Goal: Task Accomplishment & Management: Use online tool/utility

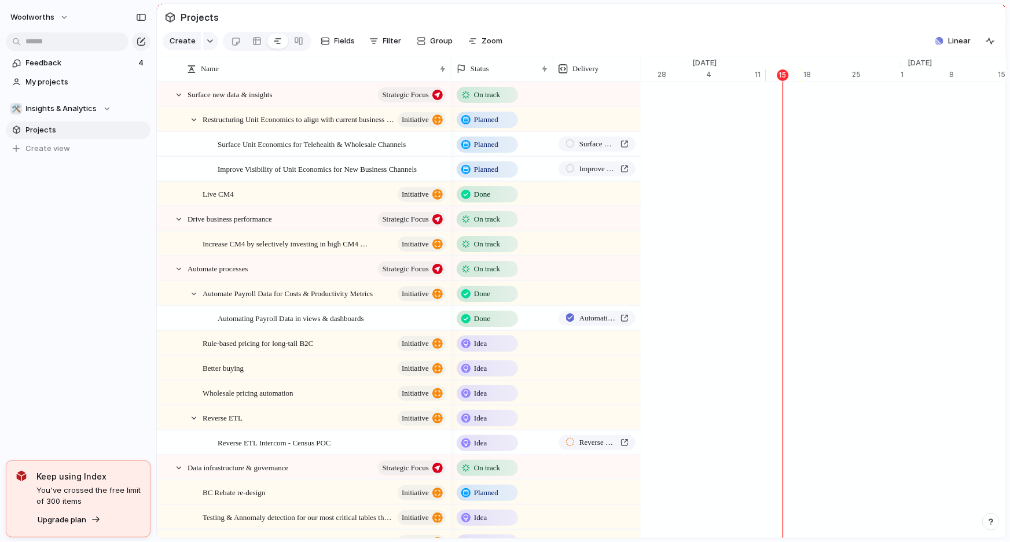
scroll to position [0, 7566]
click at [181, 100] on div at bounding box center [179, 95] width 10 height 10
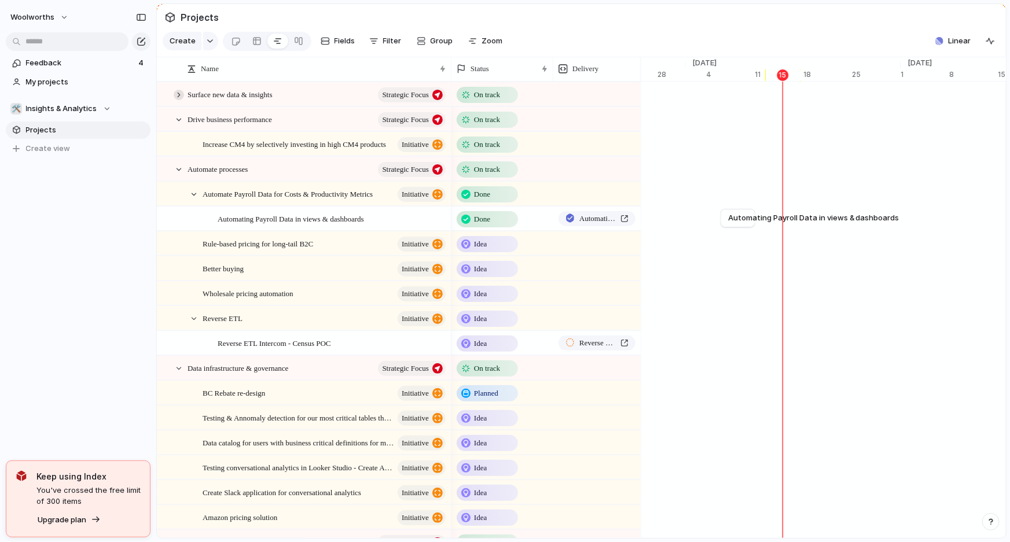
click at [181, 100] on div at bounding box center [179, 95] width 10 height 10
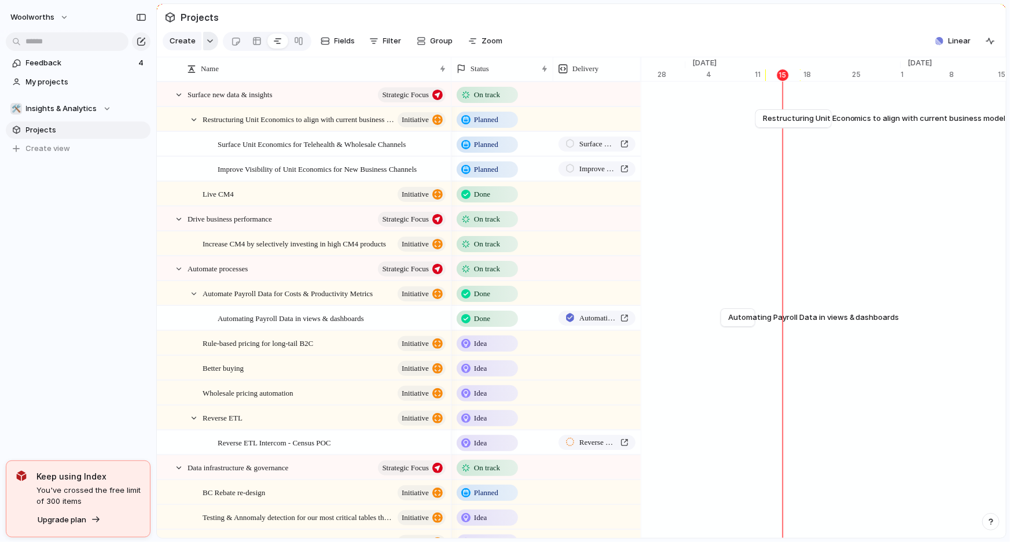
click at [205, 41] on button "button" at bounding box center [210, 41] width 15 height 19
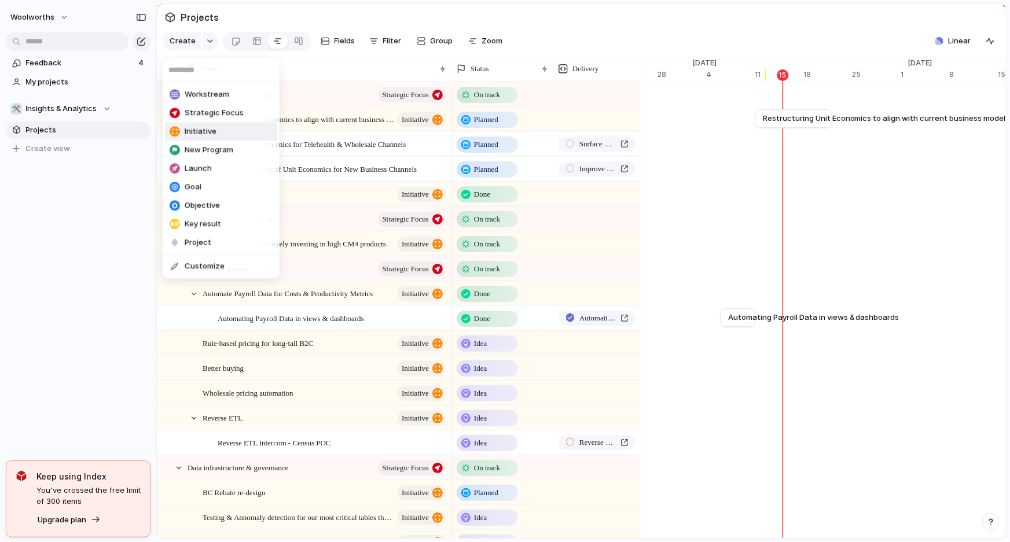
click at [222, 133] on li "Initiative" at bounding box center [221, 131] width 112 height 19
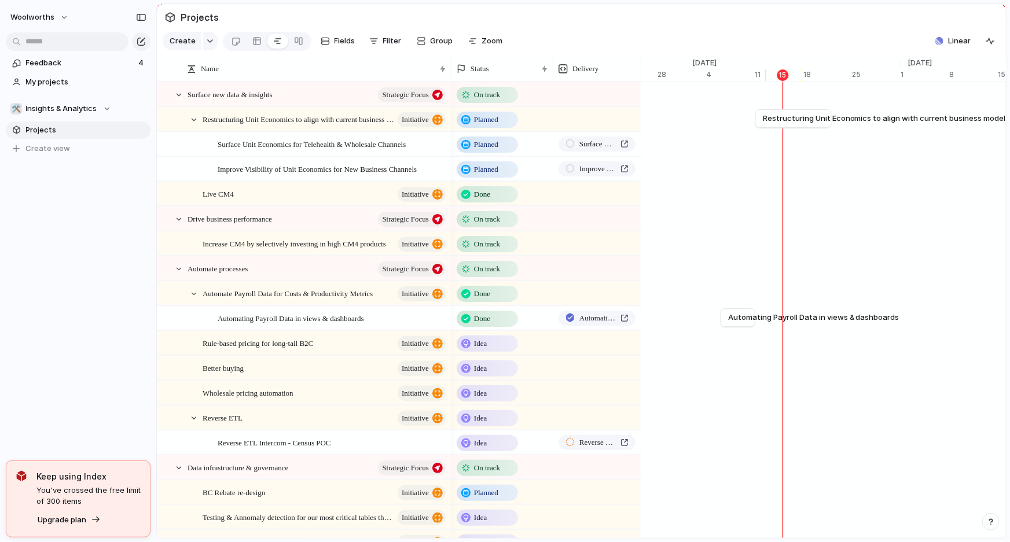
scroll to position [454, 0]
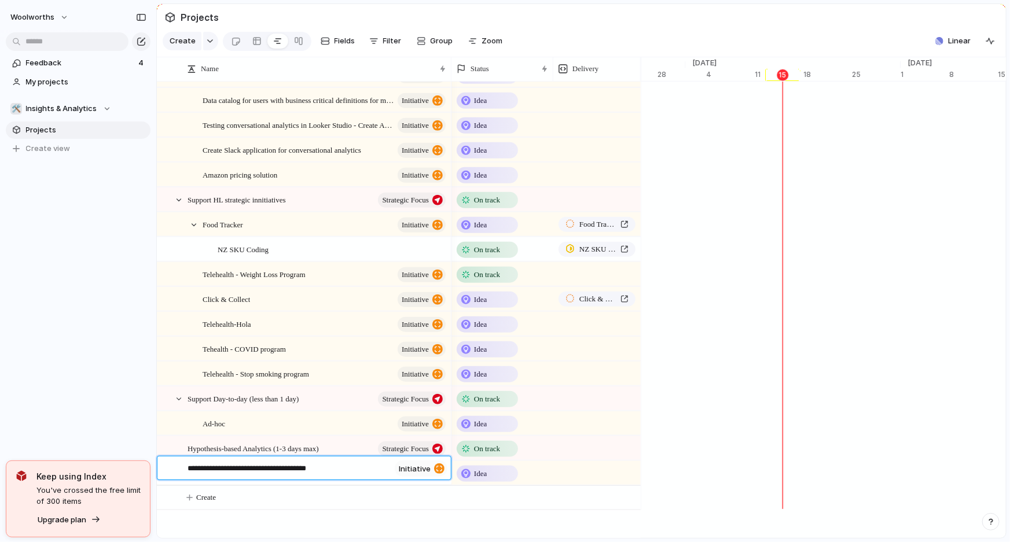
type textarea "**********"
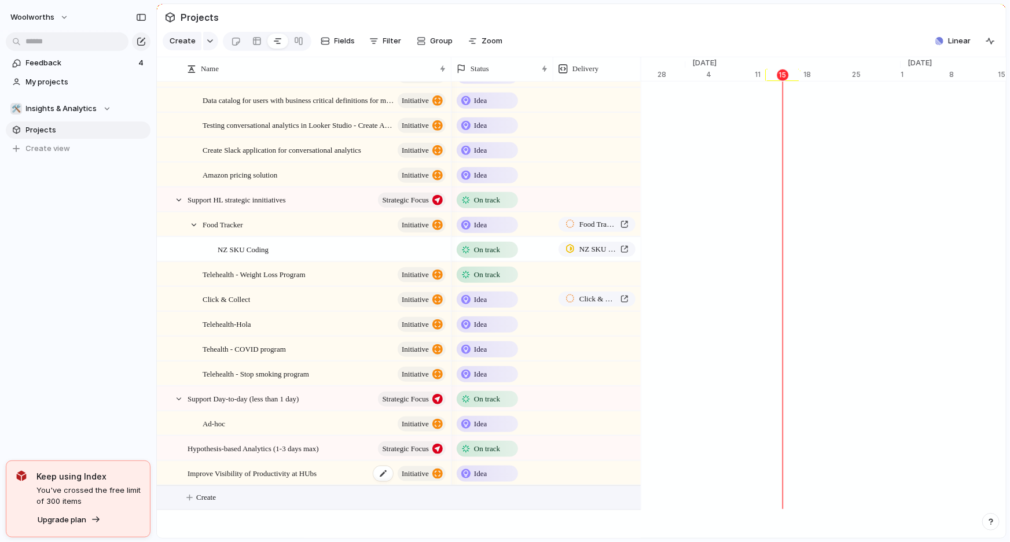
click at [315, 468] on span "Improve Visibility of Productivity at HUbs" at bounding box center [251, 472] width 129 height 13
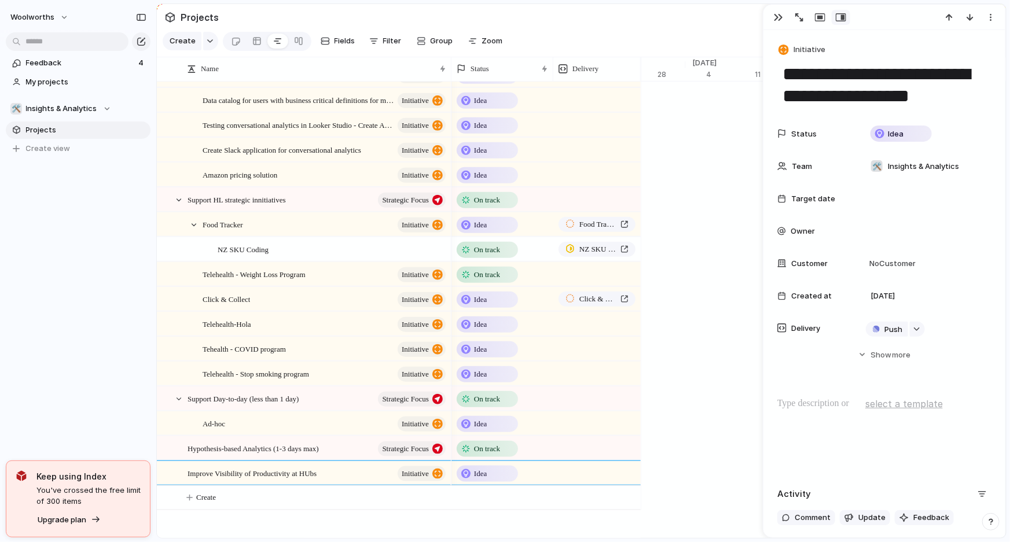
click at [930, 101] on textarea "**********" at bounding box center [884, 85] width 206 height 47
type textarea "**********"
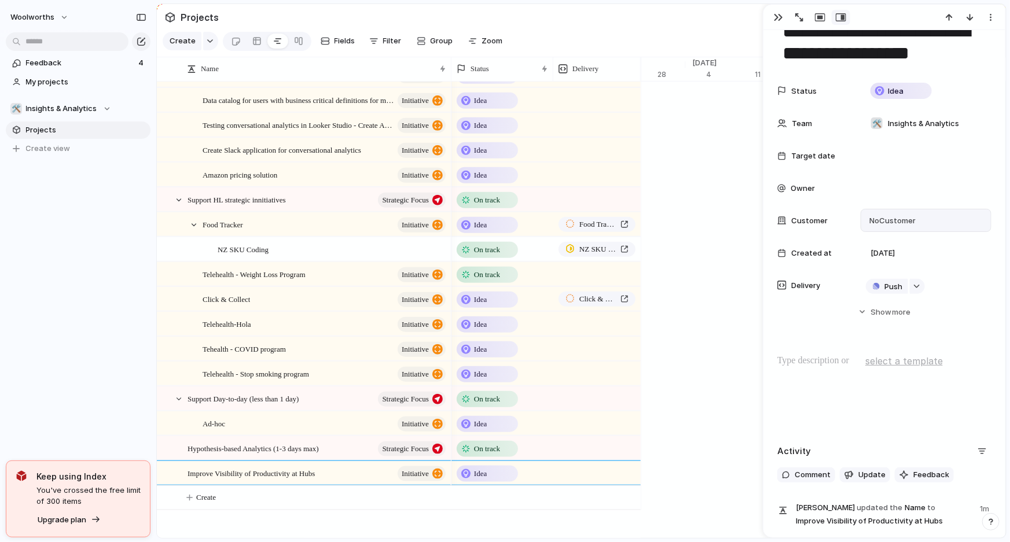
scroll to position [43, 0]
click at [885, 306] on span "Show" at bounding box center [881, 312] width 21 height 12
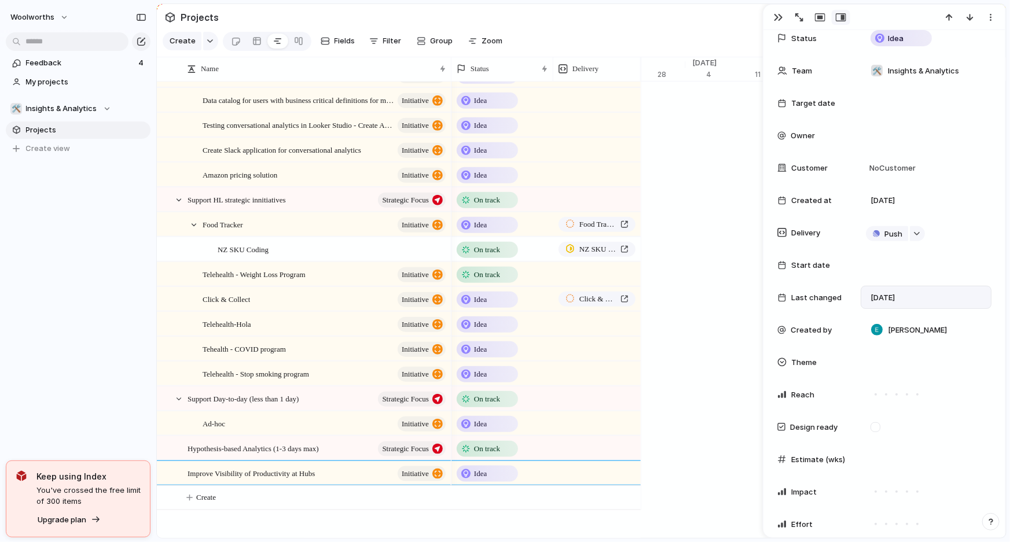
scroll to position [96, 0]
click at [885, 351] on div at bounding box center [925, 361] width 131 height 23
click at [768, 365] on div "🚀 Growth / Experience $ Cost / Efficiency 💊 Pharmacy / Health 💼 Wholesale / B2B…" at bounding box center [505, 271] width 1010 height 542
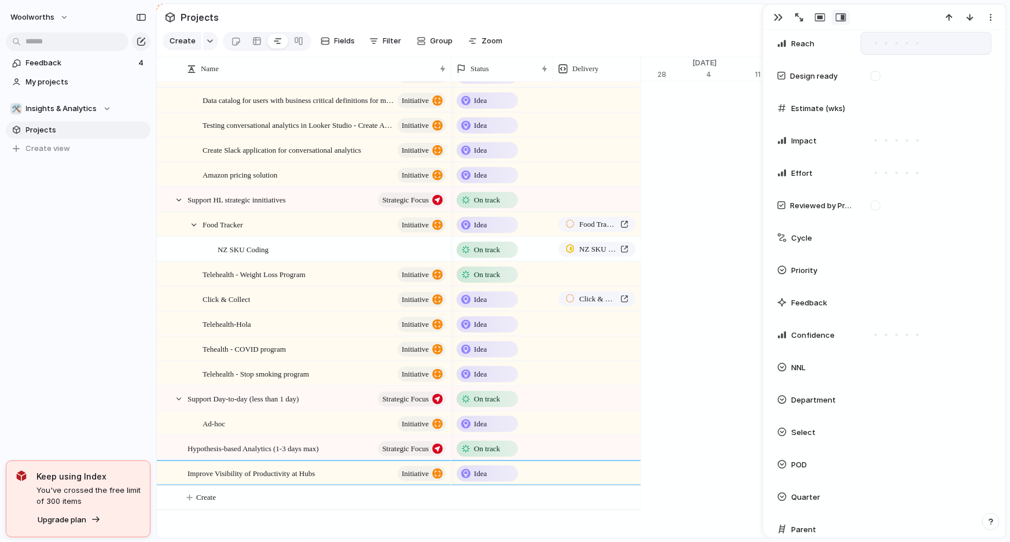
scroll to position [447, 0]
click at [881, 391] on div at bounding box center [925, 399] width 131 height 23
click at [768, 409] on div "Customer Care Operations Marketing Merch Health Pharmacy Product Tech UX Other" at bounding box center [505, 271] width 1010 height 542
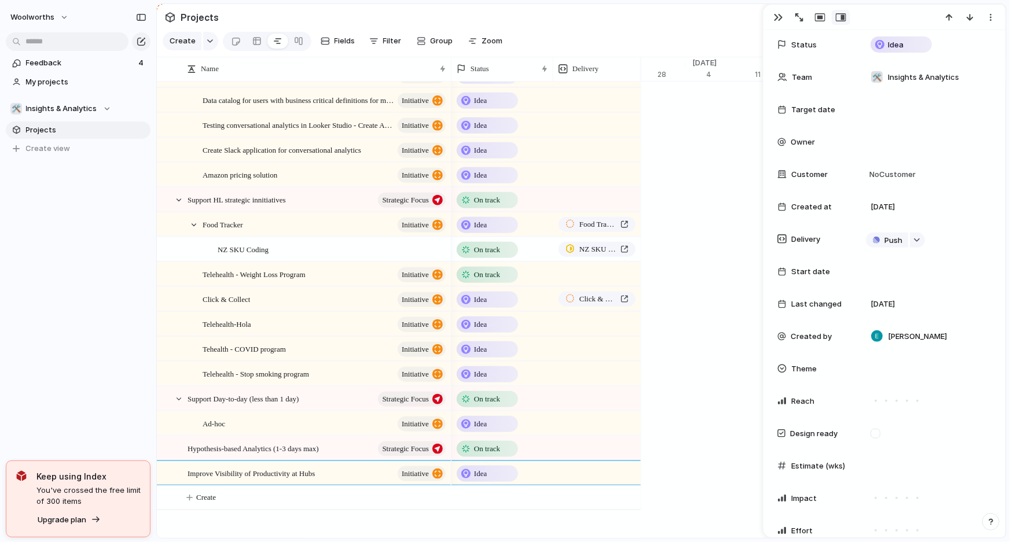
scroll to position [90, 0]
click at [881, 366] on div at bounding box center [926, 368] width 120 height 13
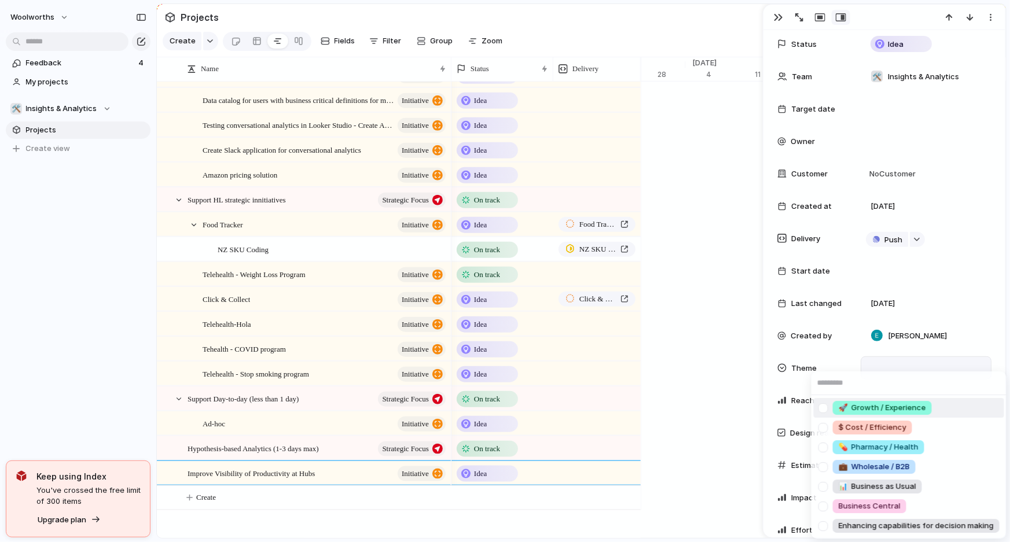
click at [881, 366] on div "🚀 Growth / Experience $ Cost / Efficiency 💊 Pharmacy / Health 💼 Wholesale / B2B…" at bounding box center [505, 271] width 1010 height 542
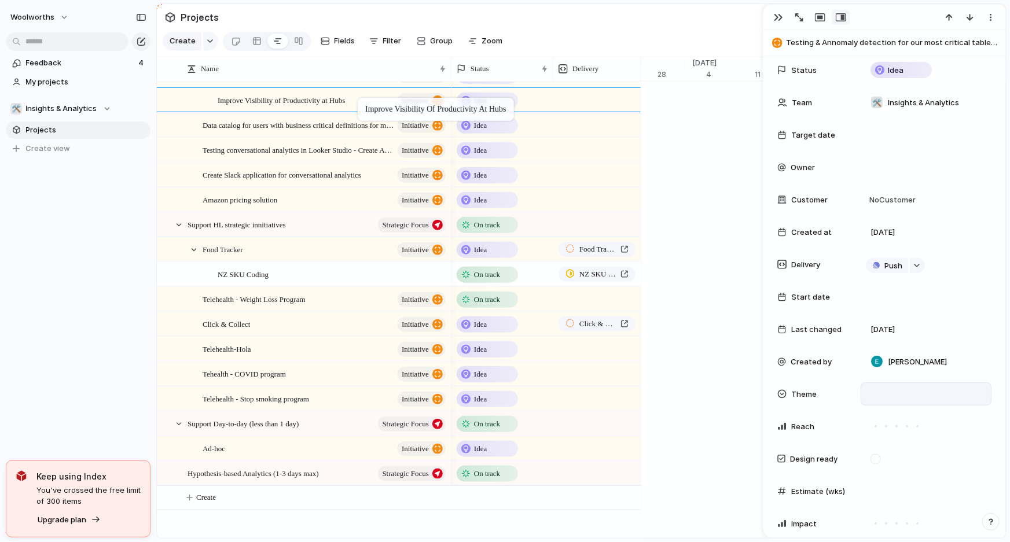
drag, startPoint x: 532, startPoint y: 470, endPoint x: 359, endPoint y: 99, distance: 409.6
click at [777, 17] on div "button" at bounding box center [778, 17] width 9 height 9
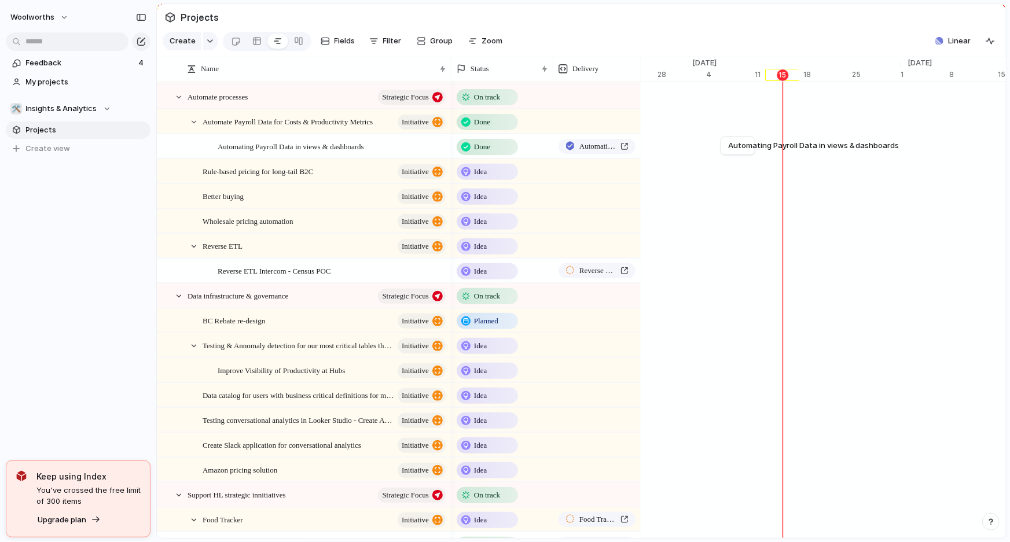
scroll to position [171, 0]
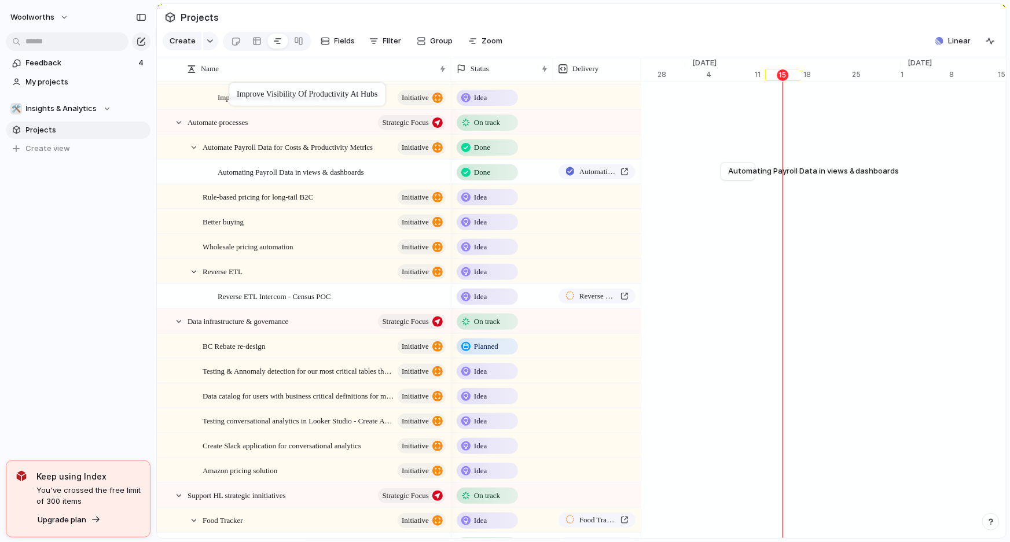
drag, startPoint x: 251, startPoint y: 378, endPoint x: 234, endPoint y: 89, distance: 289.8
click at [117, 255] on div "woolworths Feedback 4 My projects 🛠️ Insights & Analytics Projects To pick up a…" at bounding box center [78, 271] width 156 height 542
drag, startPoint x: 1006, startPoint y: 194, endPoint x: 1003, endPoint y: 184, distance: 11.0
click at [1003, 184] on main "Projects Create Fields Filter Group Zoom Linear Clear Save for everyone Press E…" at bounding box center [581, 270] width 850 height 535
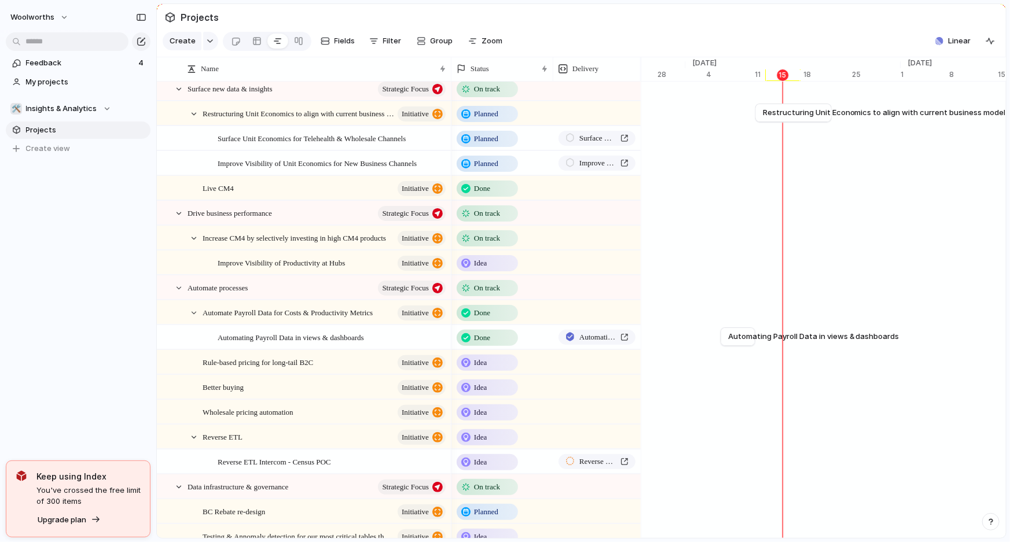
scroll to position [0, 0]
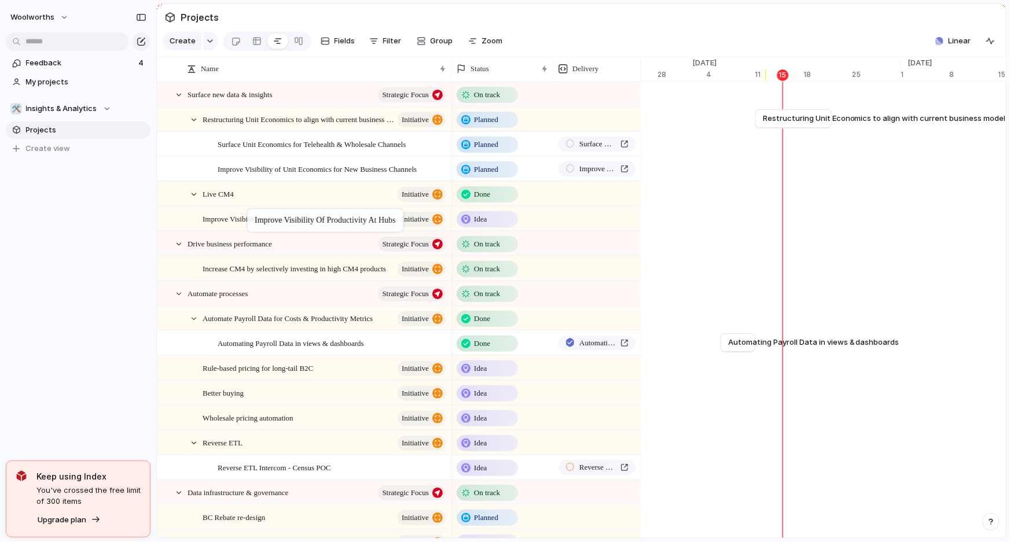
drag, startPoint x: 282, startPoint y: 273, endPoint x: 252, endPoint y: 211, distance: 68.1
click at [191, 200] on div at bounding box center [194, 194] width 10 height 10
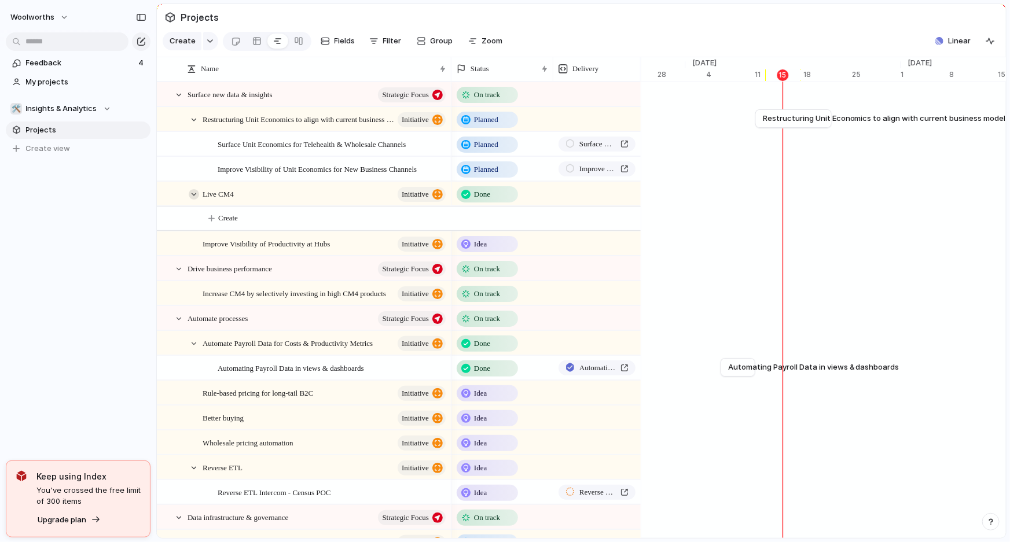
click at [191, 200] on div at bounding box center [194, 194] width 10 height 10
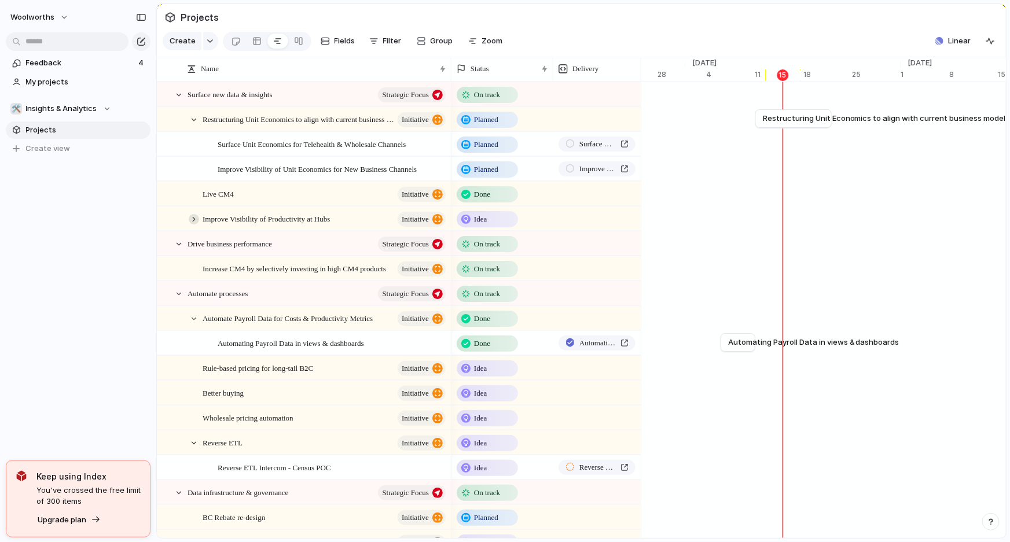
click at [193, 224] on div at bounding box center [194, 219] width 10 height 10
drag, startPoint x: 242, startPoint y: 227, endPoint x: 203, endPoint y: 214, distance: 41.7
click at [192, 200] on div at bounding box center [194, 194] width 10 height 10
drag, startPoint x: 924, startPoint y: 150, endPoint x: 833, endPoint y: 153, distance: 90.9
click at [833, 153] on div at bounding box center [833, 143] width 14 height 19
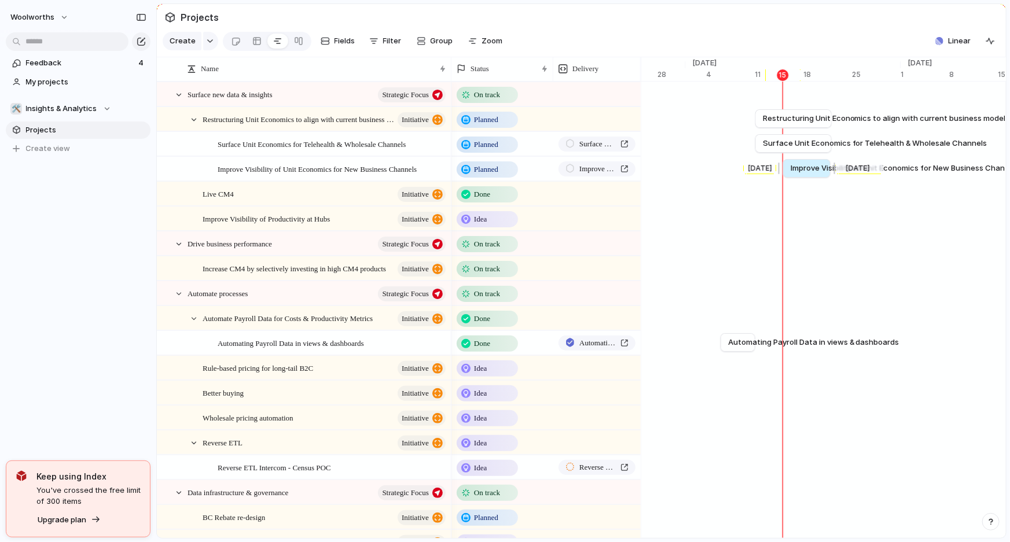
drag, startPoint x: 949, startPoint y: 177, endPoint x: 829, endPoint y: 174, distance: 119.8
click at [829, 174] on div at bounding box center [833, 168] width 14 height 19
drag, startPoint x: 783, startPoint y: 174, endPoint x: 795, endPoint y: 180, distance: 12.9
click at [795, 178] on div at bounding box center [792, 168] width 14 height 19
drag, startPoint x: 792, startPoint y: 174, endPoint x: 806, endPoint y: 179, distance: 15.6
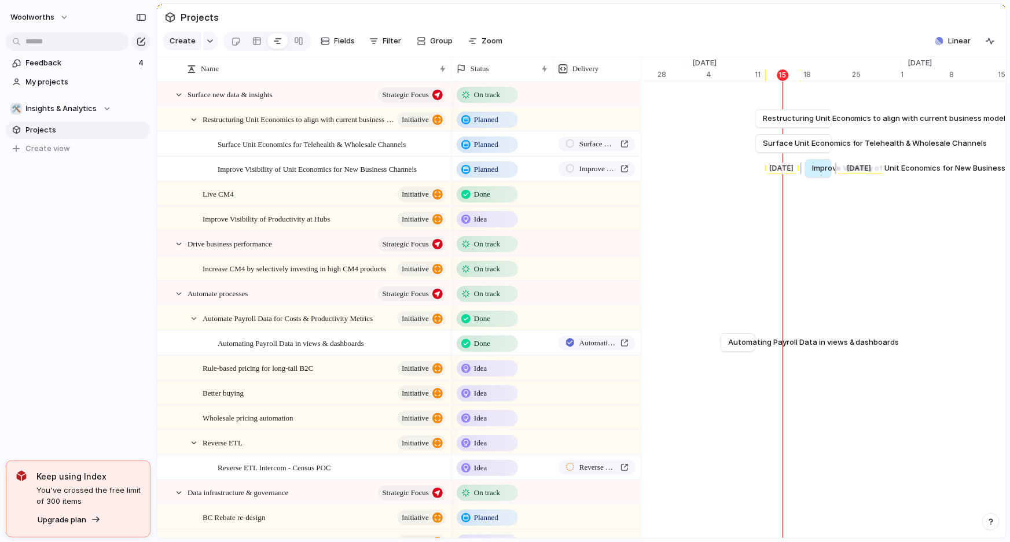
click at [806, 178] on div at bounding box center [803, 168] width 14 height 19
drag, startPoint x: 830, startPoint y: 126, endPoint x: 851, endPoint y: 129, distance: 20.5
click at [851, 128] on div at bounding box center [854, 118] width 14 height 19
drag, startPoint x: 833, startPoint y: 150, endPoint x: 847, endPoint y: 155, distance: 14.1
click at [847, 153] on div at bounding box center [849, 143] width 14 height 19
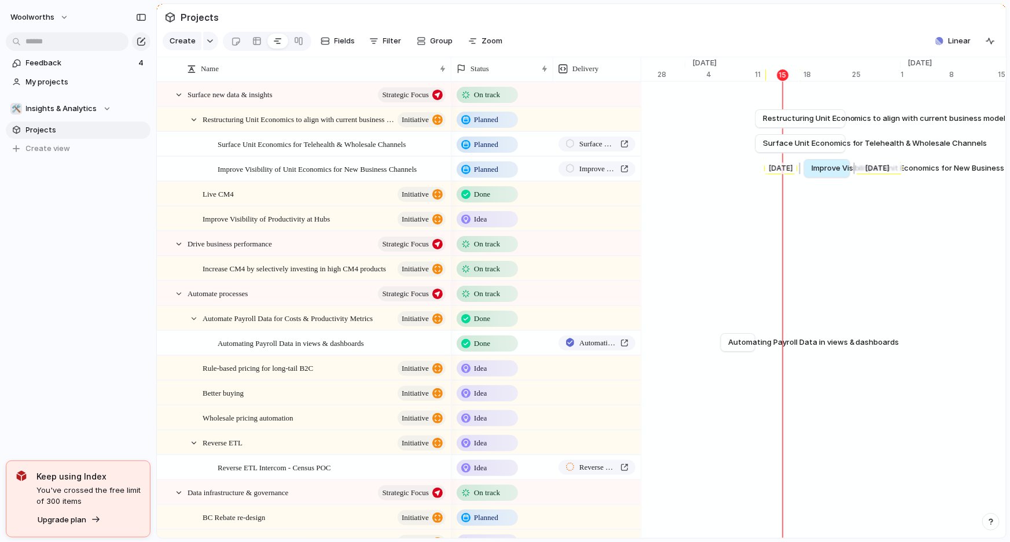
drag, startPoint x: 827, startPoint y: 179, endPoint x: 846, endPoint y: 182, distance: 18.7
click at [846, 178] on div at bounding box center [852, 168] width 14 height 19
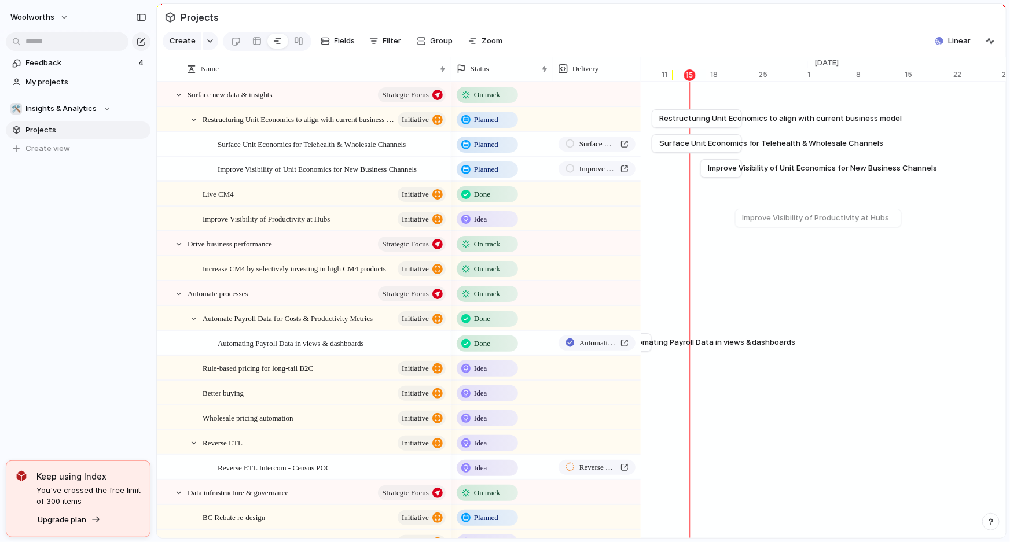
scroll to position [0, 7659]
